Goal: Information Seeking & Learning: Learn about a topic

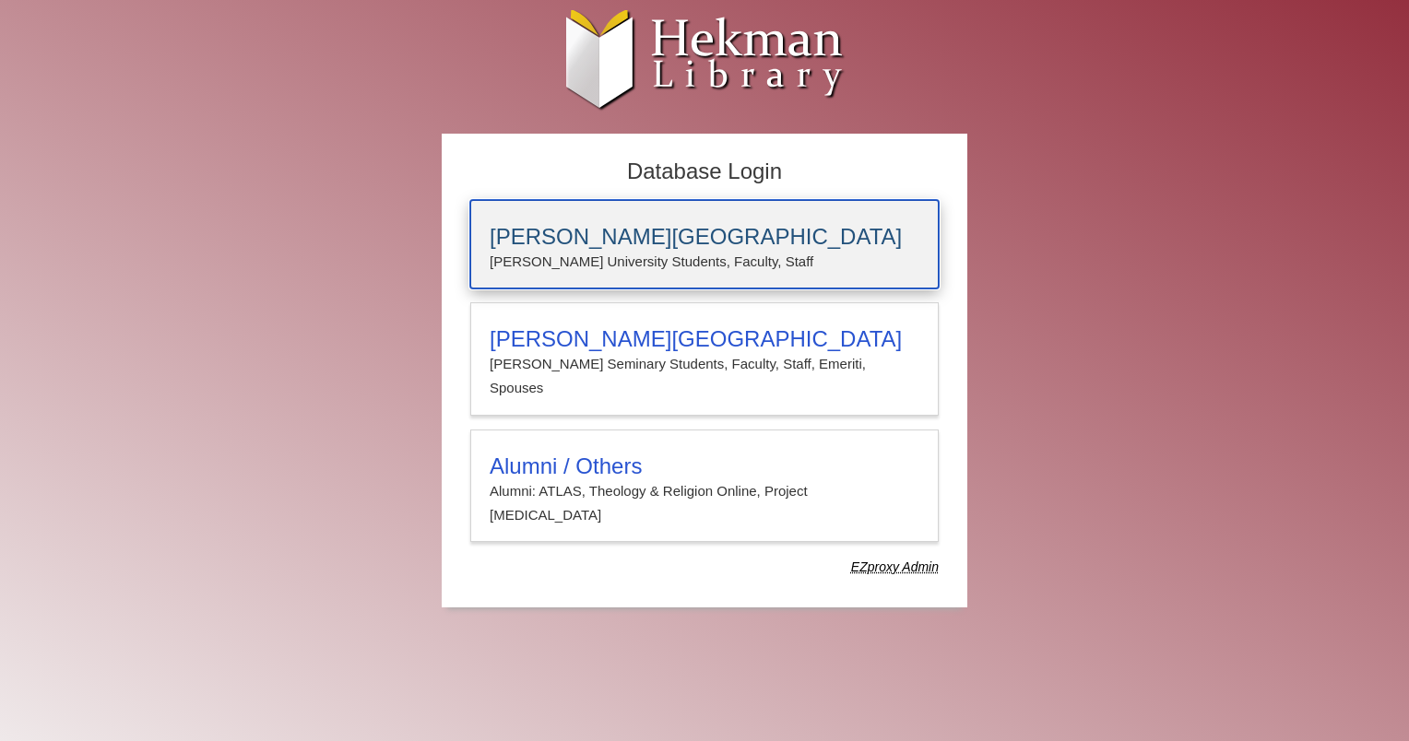
click at [808, 254] on p "Calvin University Students, Faculty, Staff" at bounding box center [705, 262] width 430 height 24
click at [856, 273] on div "[PERSON_NAME][GEOGRAPHIC_DATA] [PERSON_NAME] University Students, Faculty, Staff" at bounding box center [704, 244] width 468 height 89
click at [524, 235] on h3 "[PERSON_NAME][GEOGRAPHIC_DATA]" at bounding box center [705, 237] width 430 height 26
click at [545, 250] on p "[PERSON_NAME] University Students, Faculty, Staff" at bounding box center [705, 262] width 430 height 24
